Goal: Find specific page/section: Find specific page/section

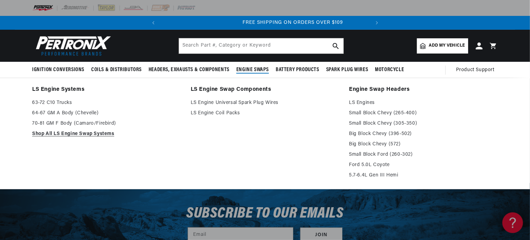
scroll to position [0, 209]
click at [239, 89] on link "LS Engine Swap Components" at bounding box center [265, 90] width 149 height 10
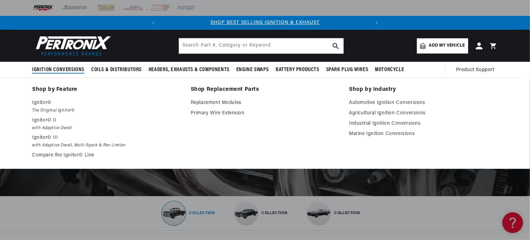
click at [65, 67] on span "Ignition Conversions" at bounding box center [58, 69] width 52 height 7
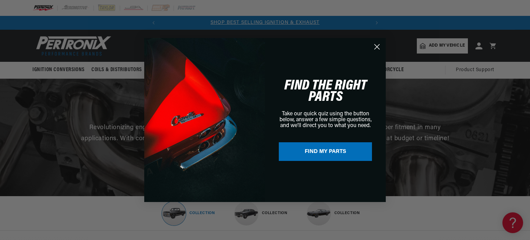
click at [378, 47] on circle "Close dialog" at bounding box center [376, 46] width 11 height 11
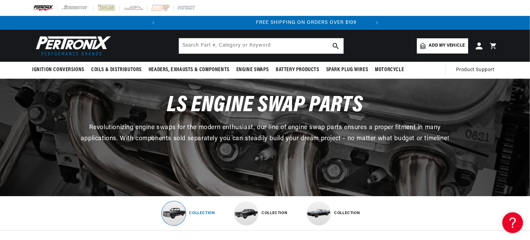
scroll to position [0, 209]
